Goal: Task Accomplishment & Management: Manage account settings

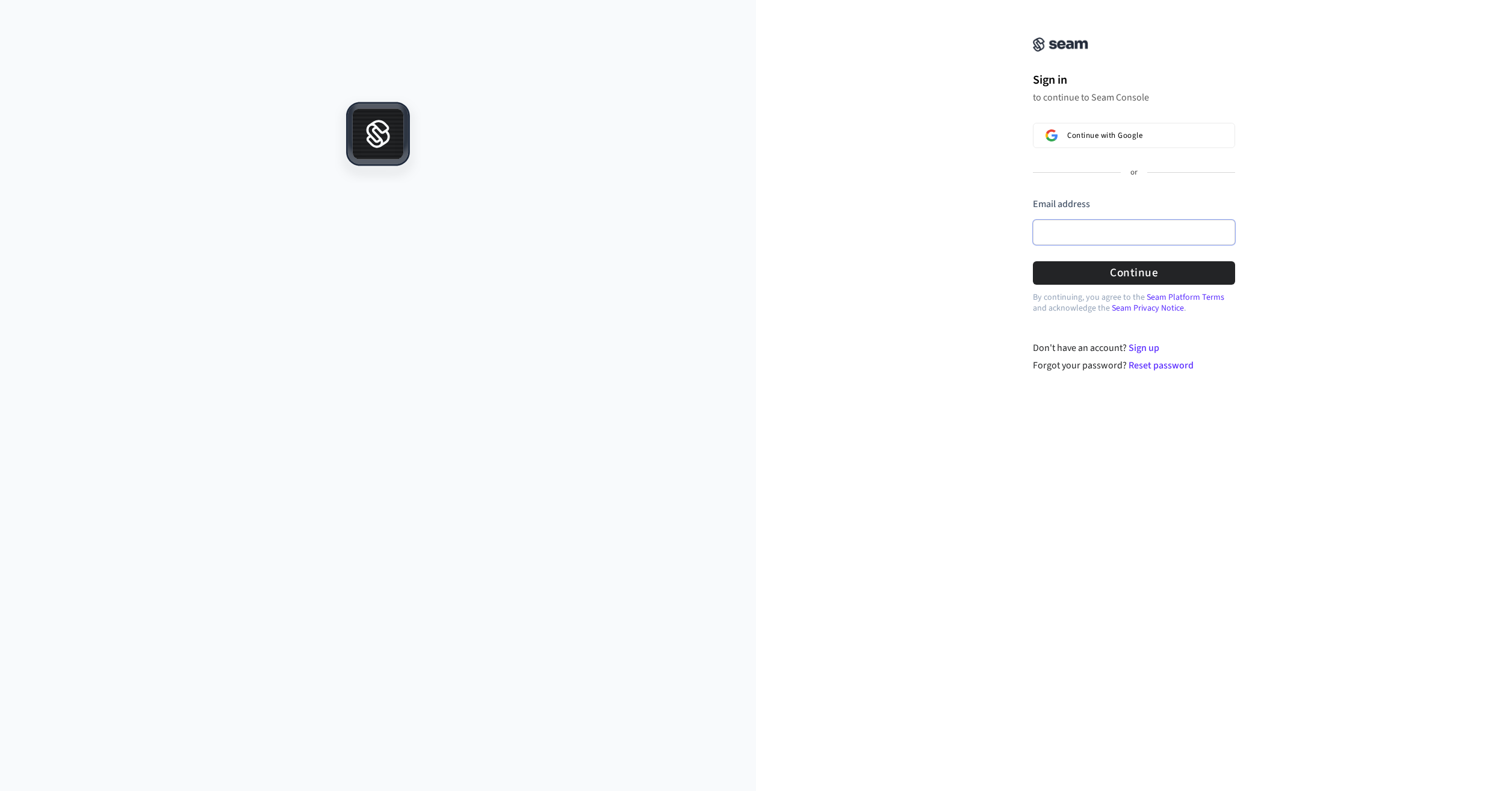
click at [1072, 231] on input "Email address" at bounding box center [1134, 232] width 202 height 25
type input "**********"
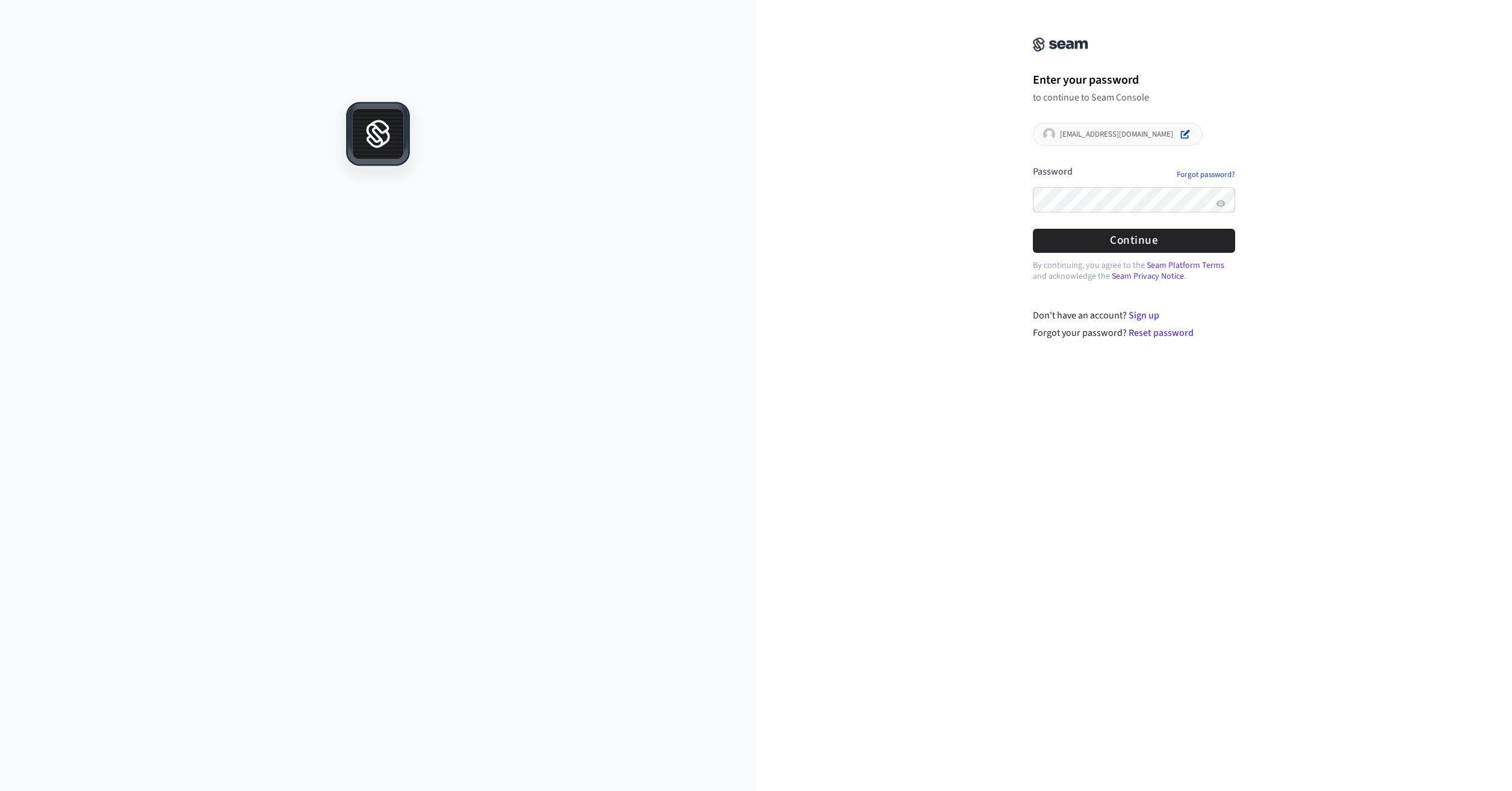
click at [1174, 273] on p "By continuing, you agree to the Seam Platform Terms and acknowledge the Seam Pr…" at bounding box center [1134, 270] width 202 height 21
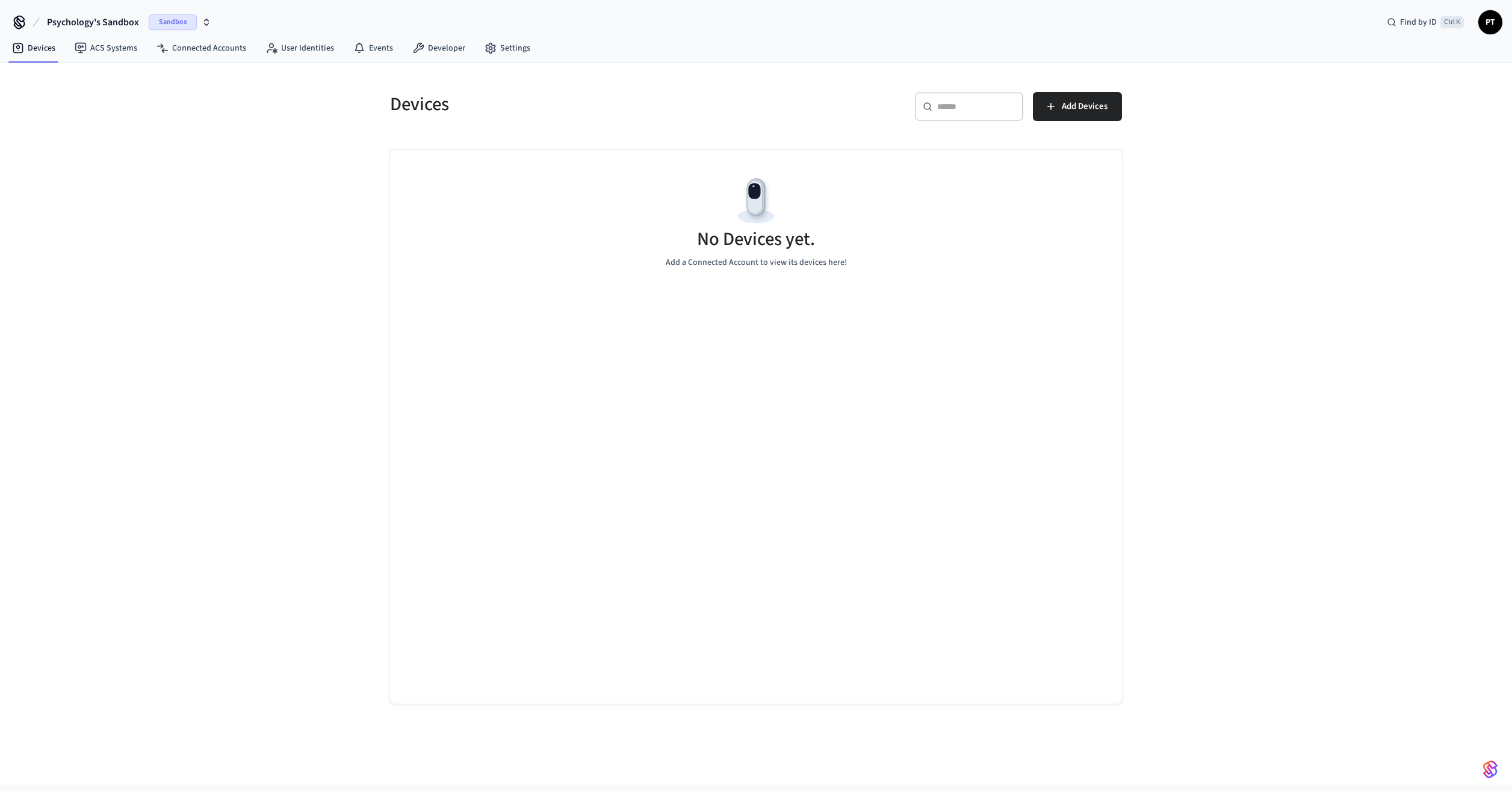
click at [185, 19] on span "Sandbox" at bounding box center [173, 22] width 48 height 16
click at [192, 74] on span "Production" at bounding box center [183, 76] width 48 height 16
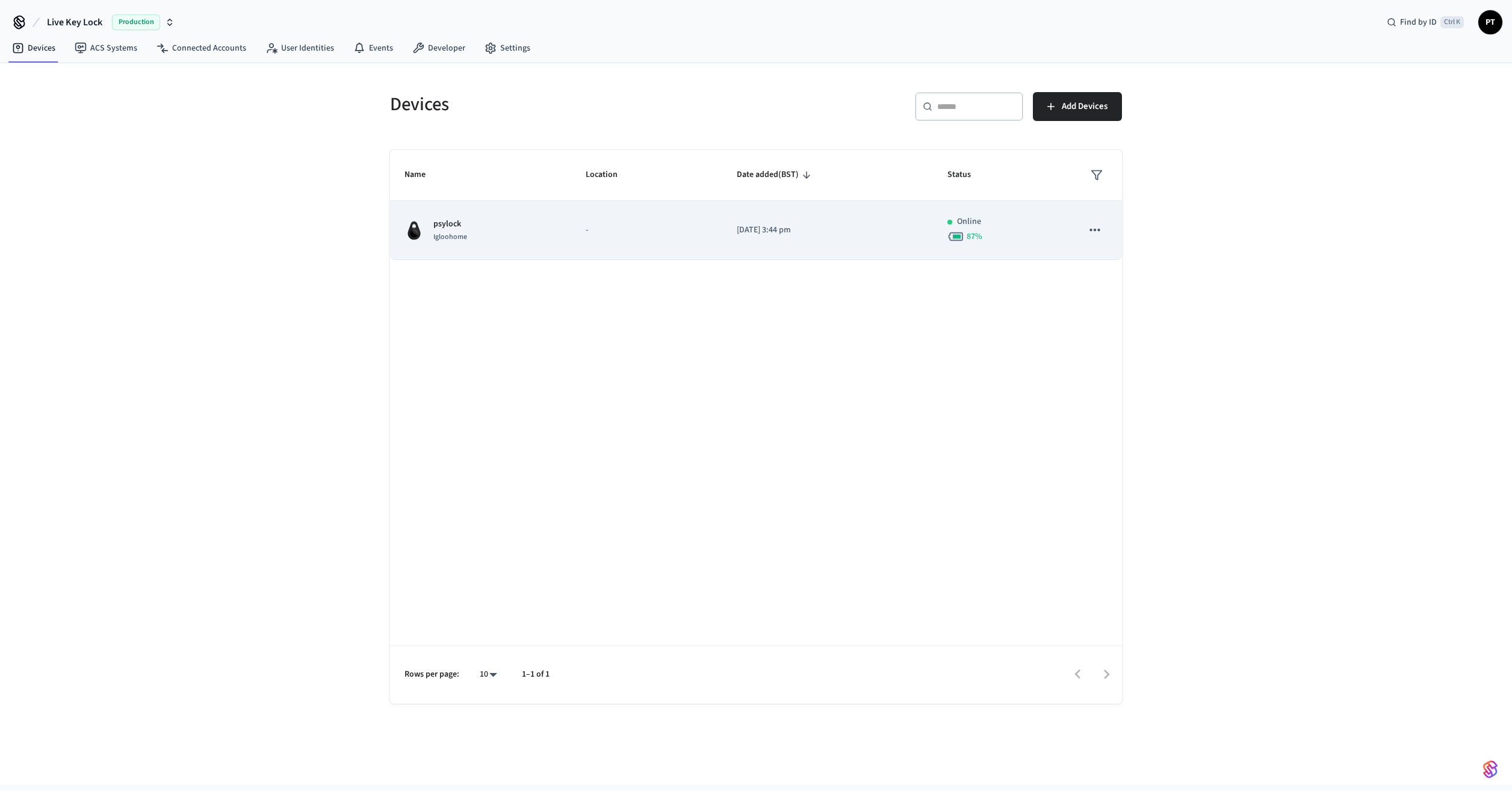
click at [547, 214] on td "psylock Igloohome" at bounding box center [480, 231] width 181 height 59
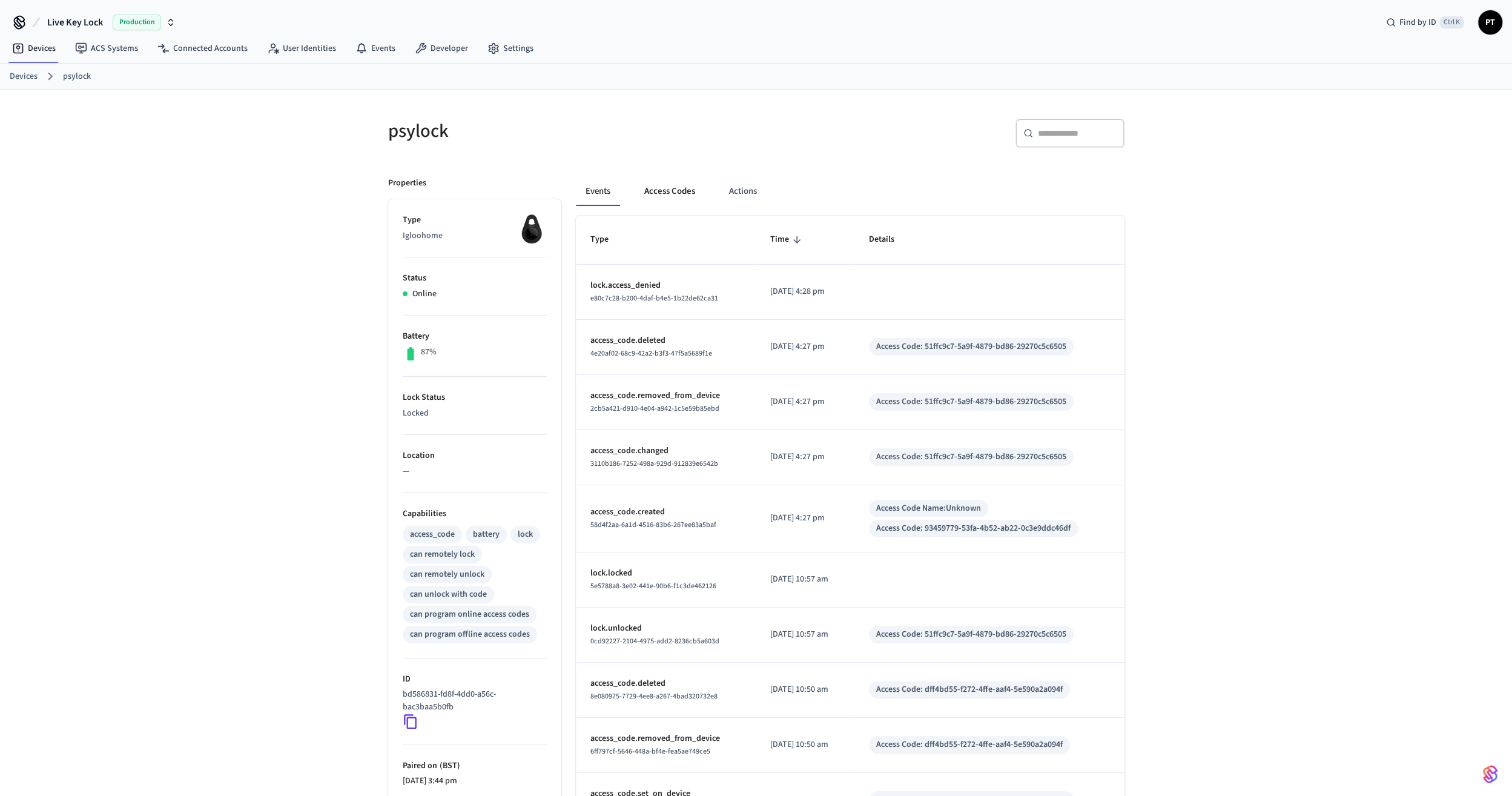
click at [658, 187] on button "Access Codes" at bounding box center [669, 191] width 70 height 29
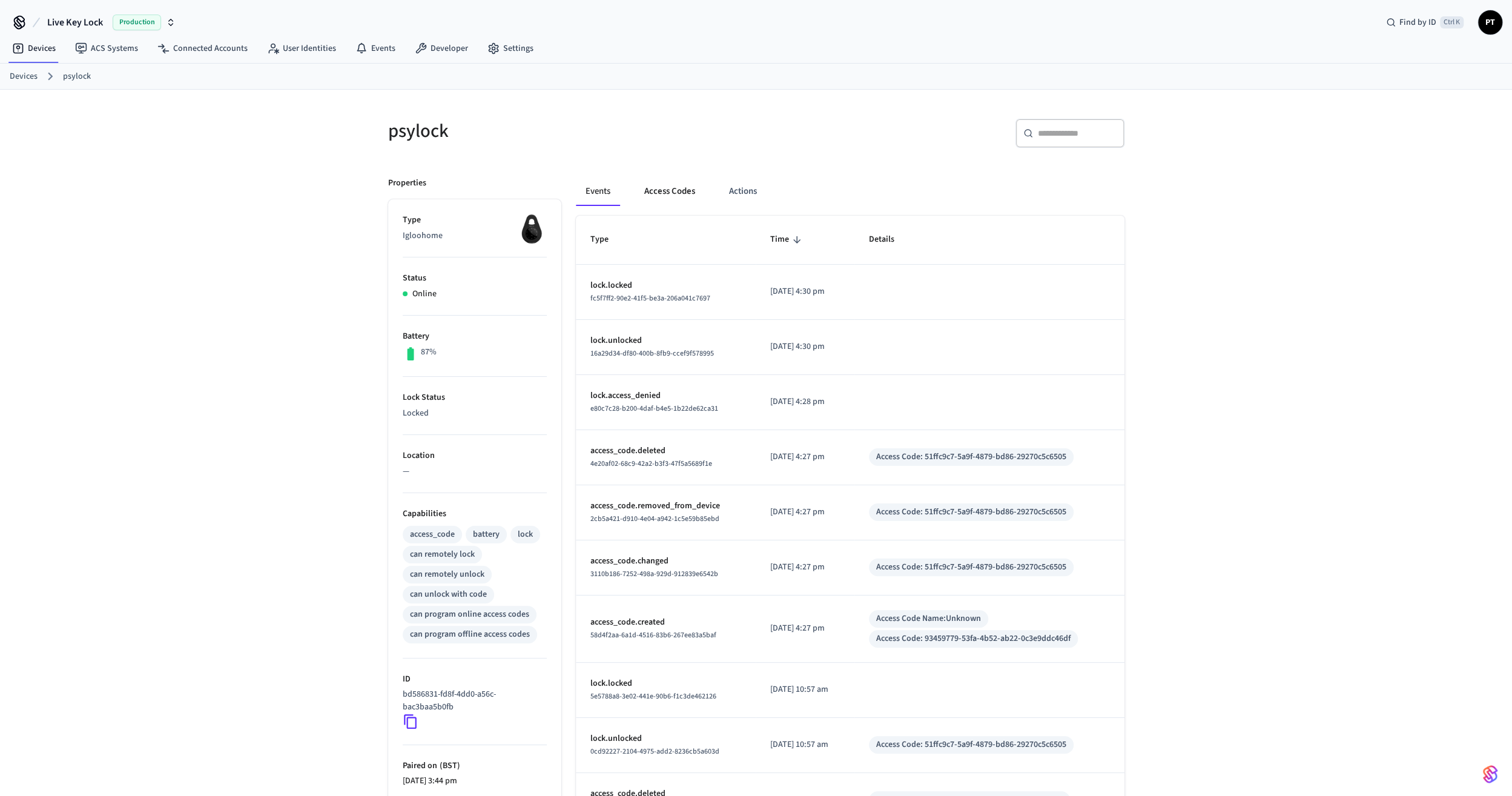
click at [660, 189] on button "Access Codes" at bounding box center [669, 191] width 70 height 29
